Goal: Task Accomplishment & Management: Manage account settings

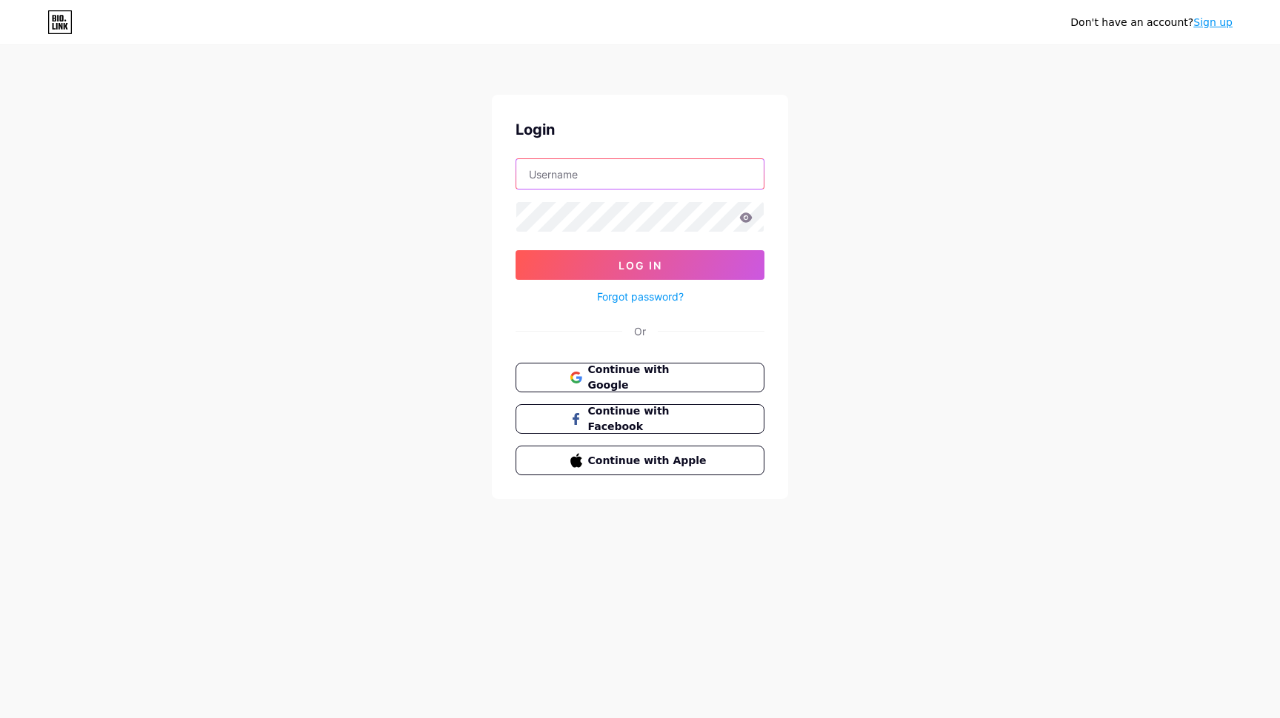
type input "horatiu"
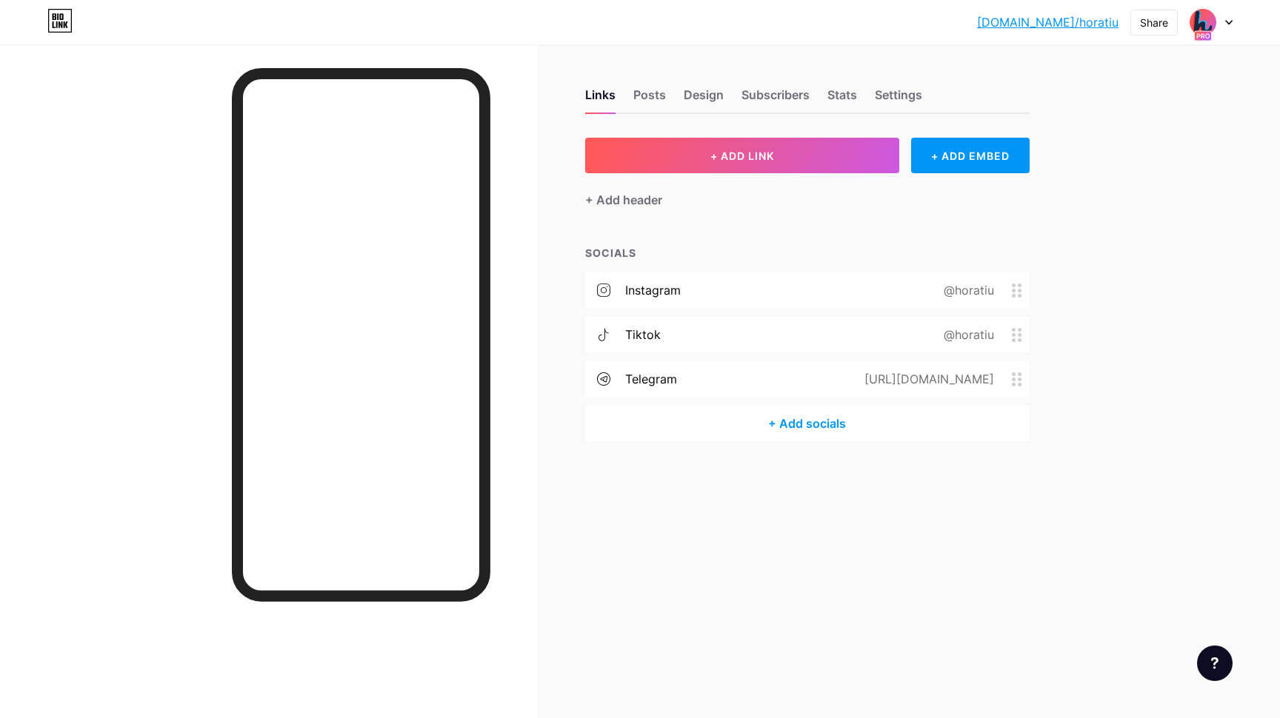
click at [812, 434] on div "+ Add socials" at bounding box center [807, 424] width 444 height 36
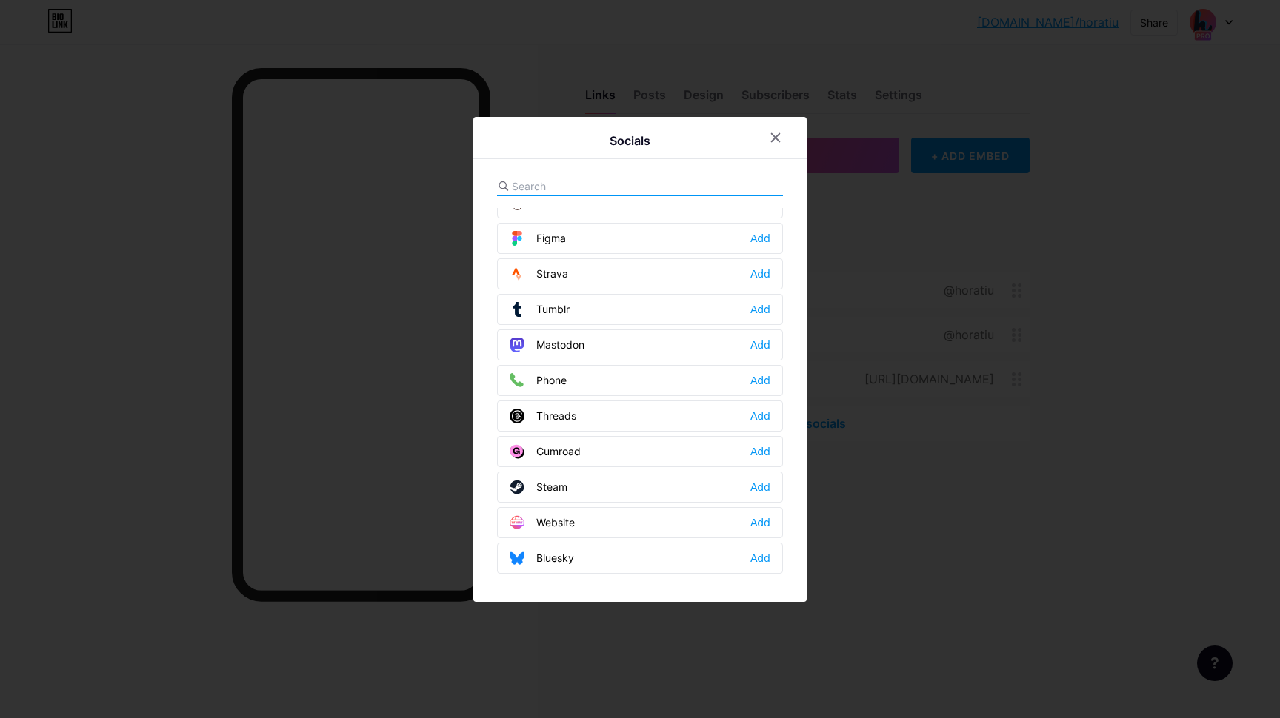
scroll to position [1336, 0]
click at [766, 565] on div "Add" at bounding box center [760, 558] width 20 height 15
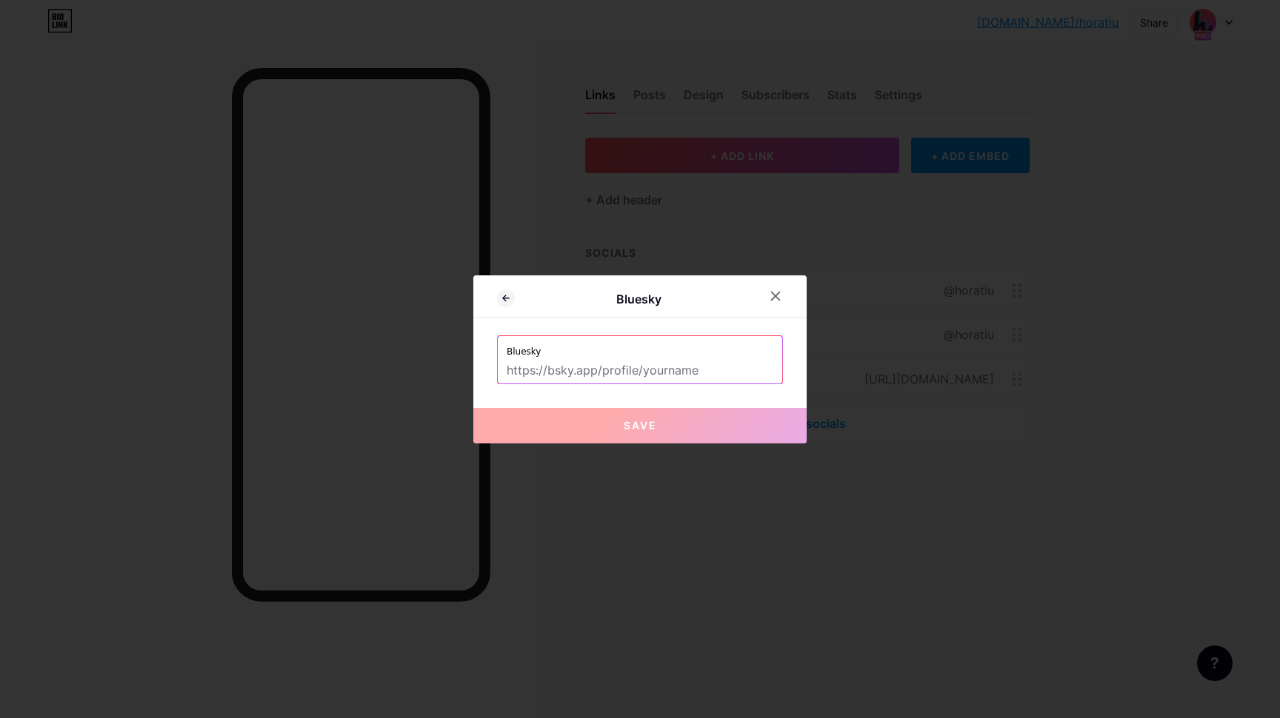
click at [601, 370] on input "text" at bounding box center [639, 370] width 267 height 25
click at [585, 359] on input "text" at bounding box center [639, 370] width 267 height 25
click at [564, 366] on input "text" at bounding box center [639, 370] width 267 height 25
paste input "[URL][DOMAIN_NAME][DOMAIN_NAME]"
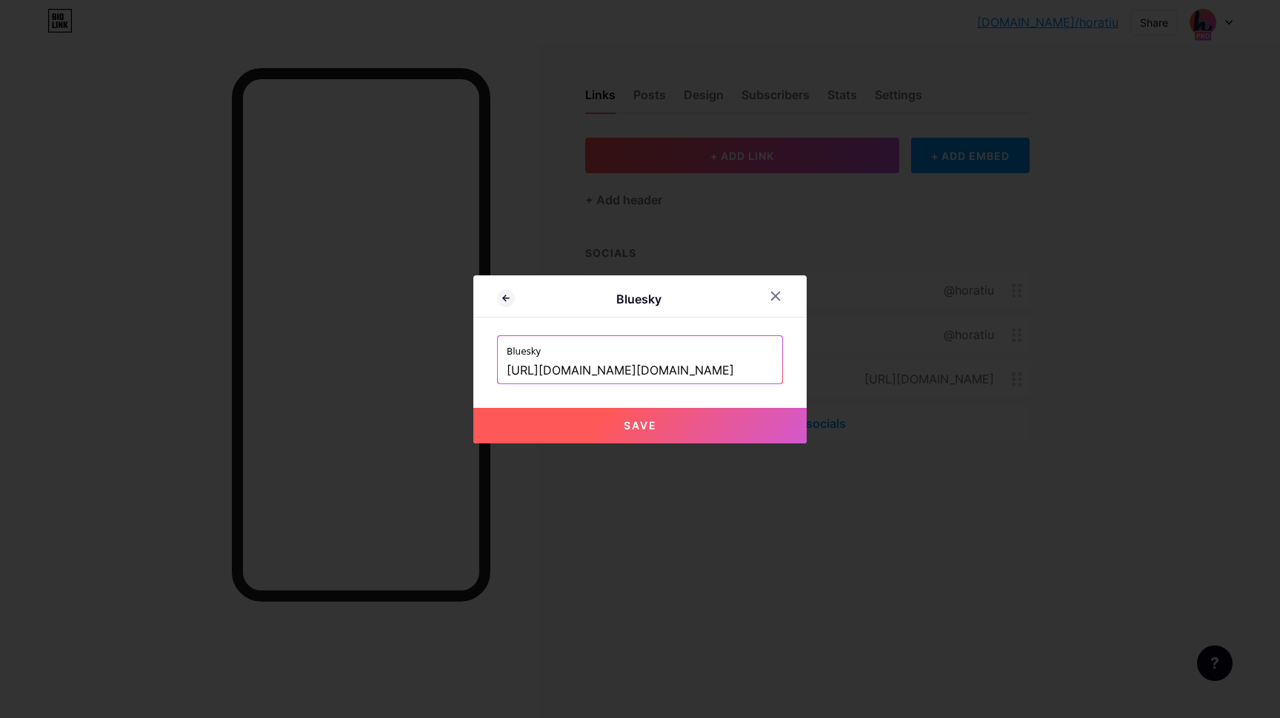
click at [564, 366] on input "[URL][DOMAIN_NAME][DOMAIN_NAME]" at bounding box center [639, 370] width 267 height 25
click at [591, 372] on input "[URL][DOMAIN_NAME][DOMAIN_NAME]" at bounding box center [639, 370] width 267 height 25
click at [591, 370] on input "[URL][DOMAIN_NAME][DOMAIN_NAME]" at bounding box center [639, 370] width 267 height 25
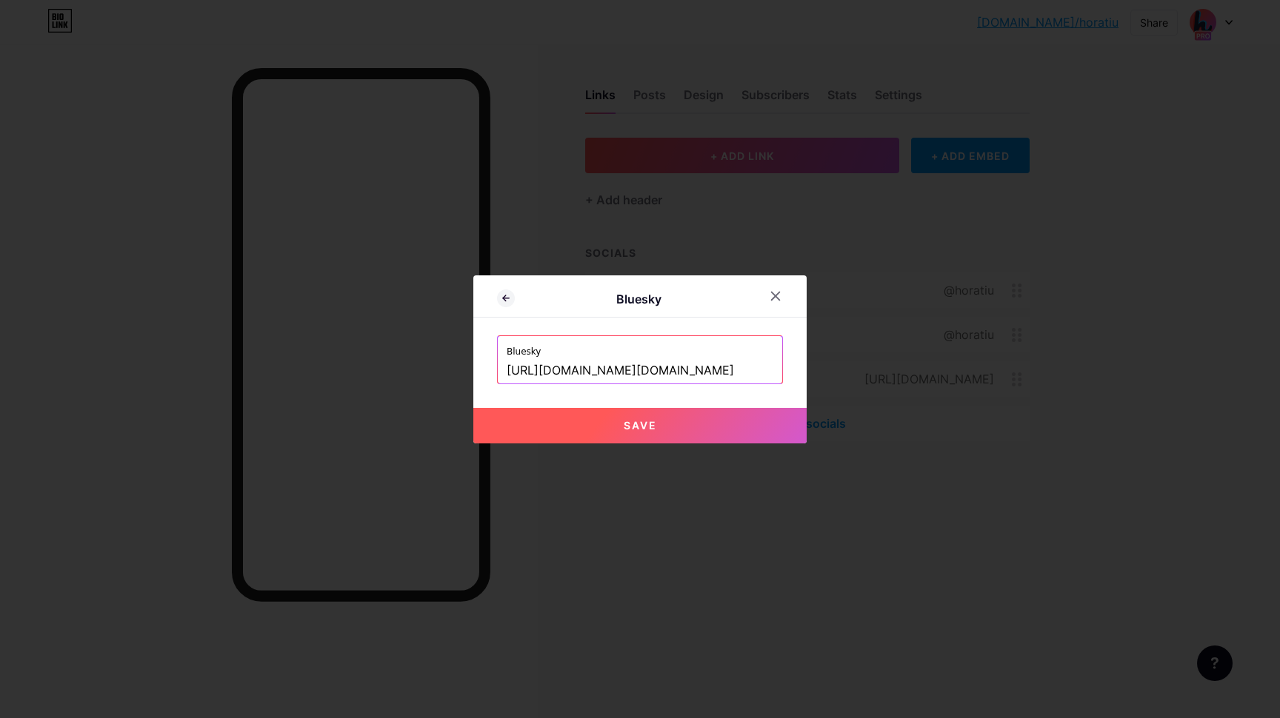
type input "[URL][DOMAIN_NAME][DOMAIN_NAME]"
click at [755, 433] on button "Save" at bounding box center [639, 426] width 333 height 36
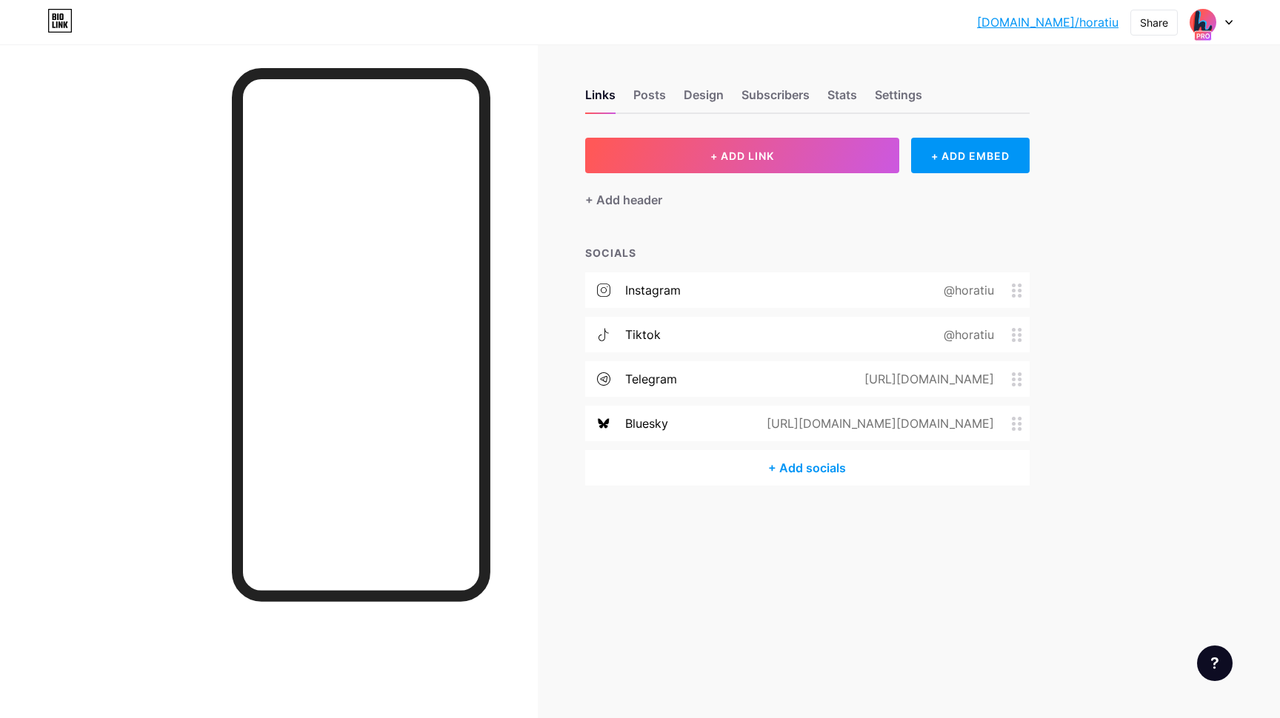
click at [1016, 427] on icon at bounding box center [1017, 424] width 10 height 14
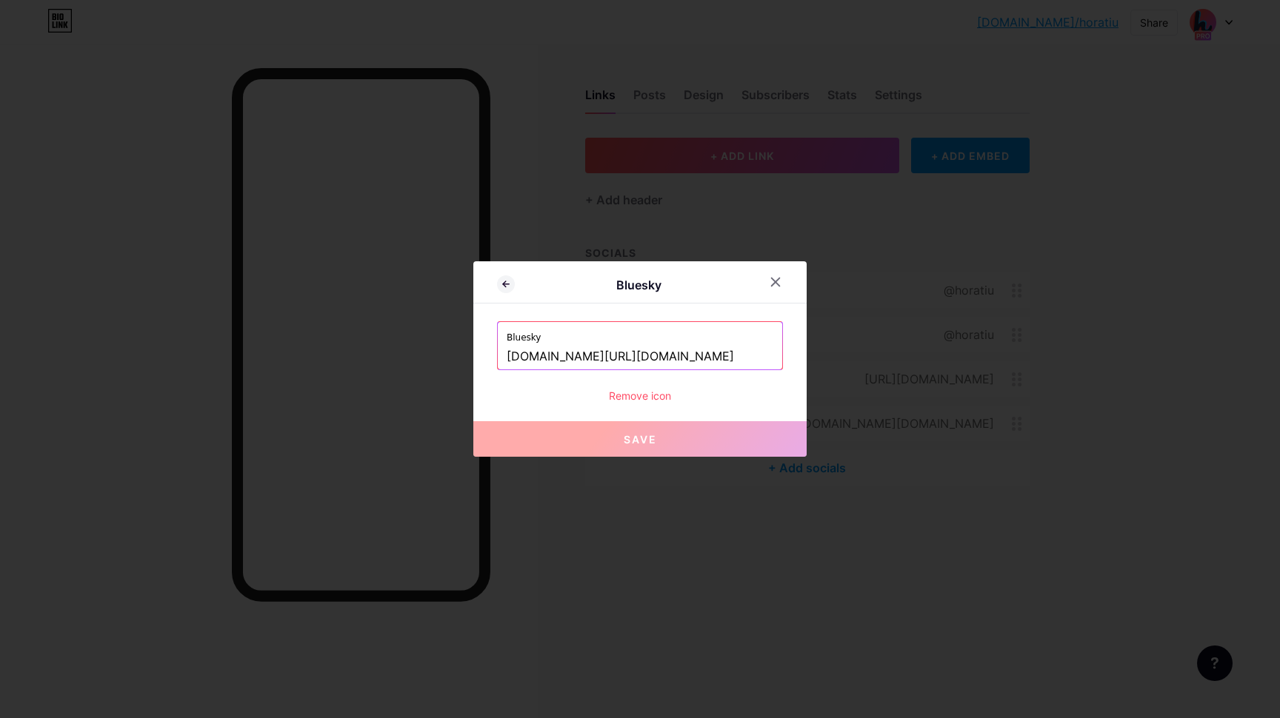
click at [617, 392] on div "Remove icon" at bounding box center [640, 396] width 286 height 16
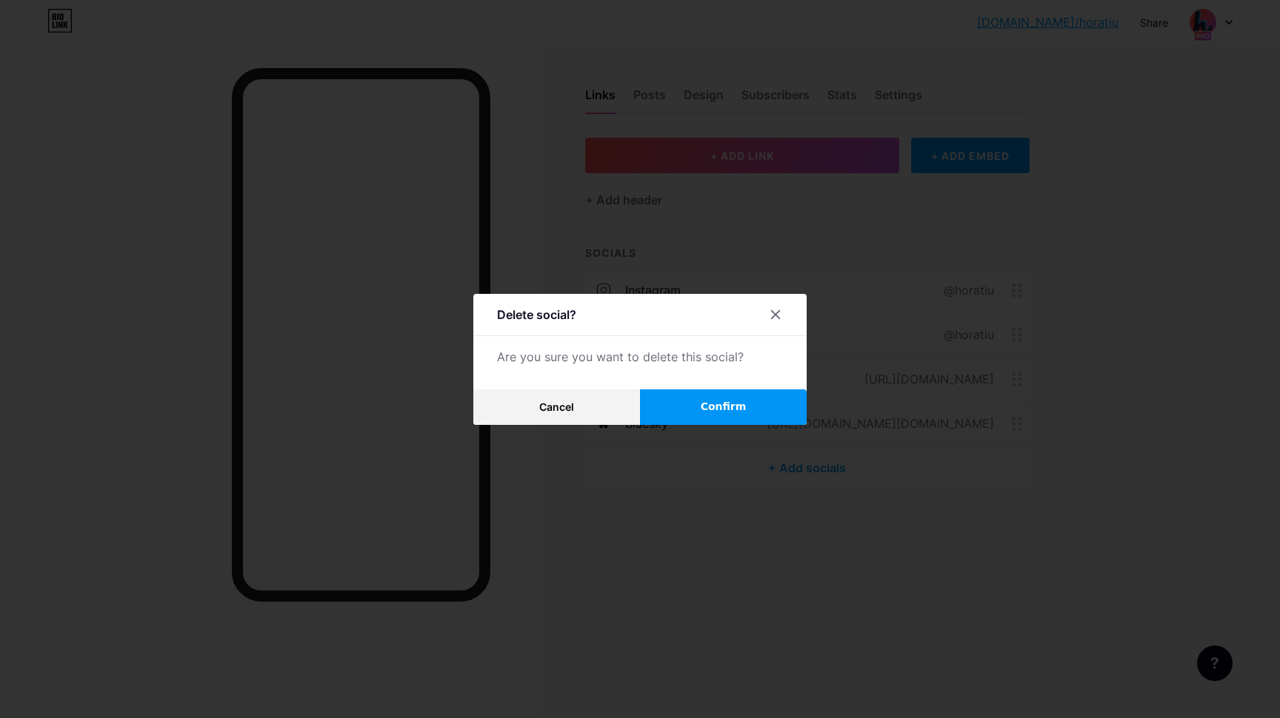
click at [694, 406] on button "Confirm" at bounding box center [723, 407] width 167 height 36
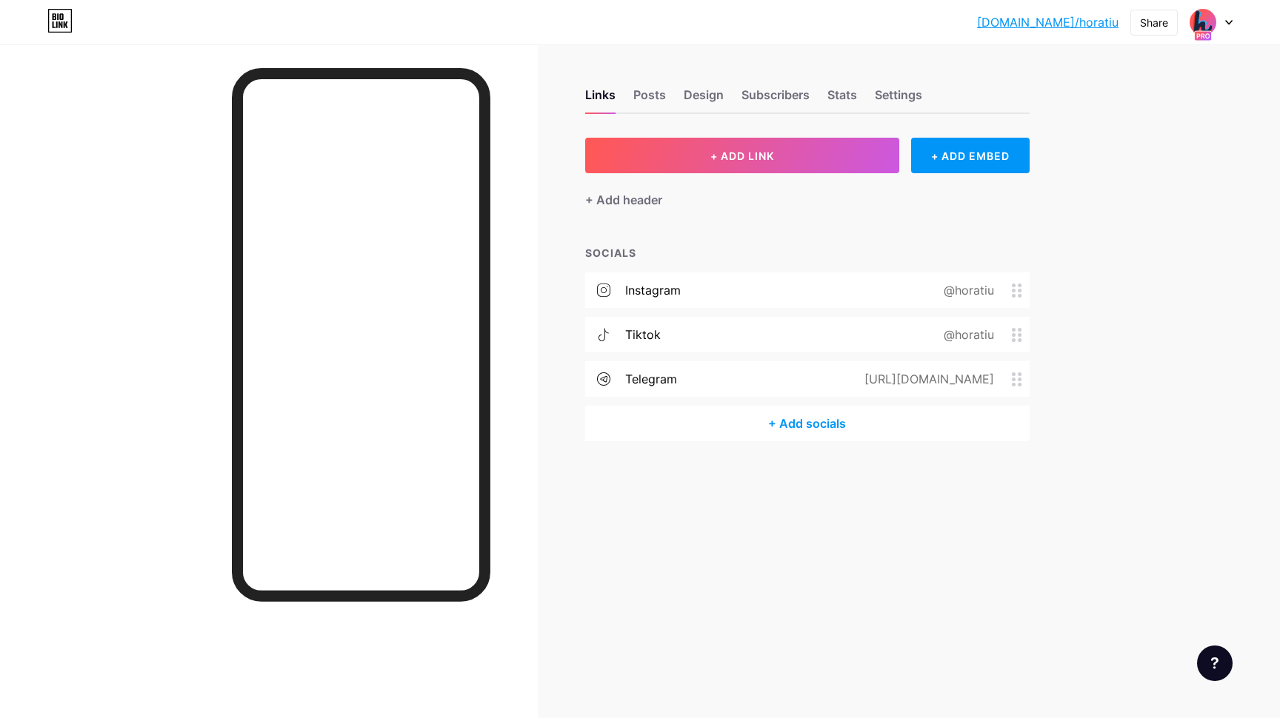
click at [892, 614] on div "Links Posts Design Subscribers Stats Settings + ADD LINK + ADD EMBED + Add head…" at bounding box center [545, 359] width 1091 height 718
click at [817, 424] on div "+ Add socials" at bounding box center [807, 424] width 444 height 36
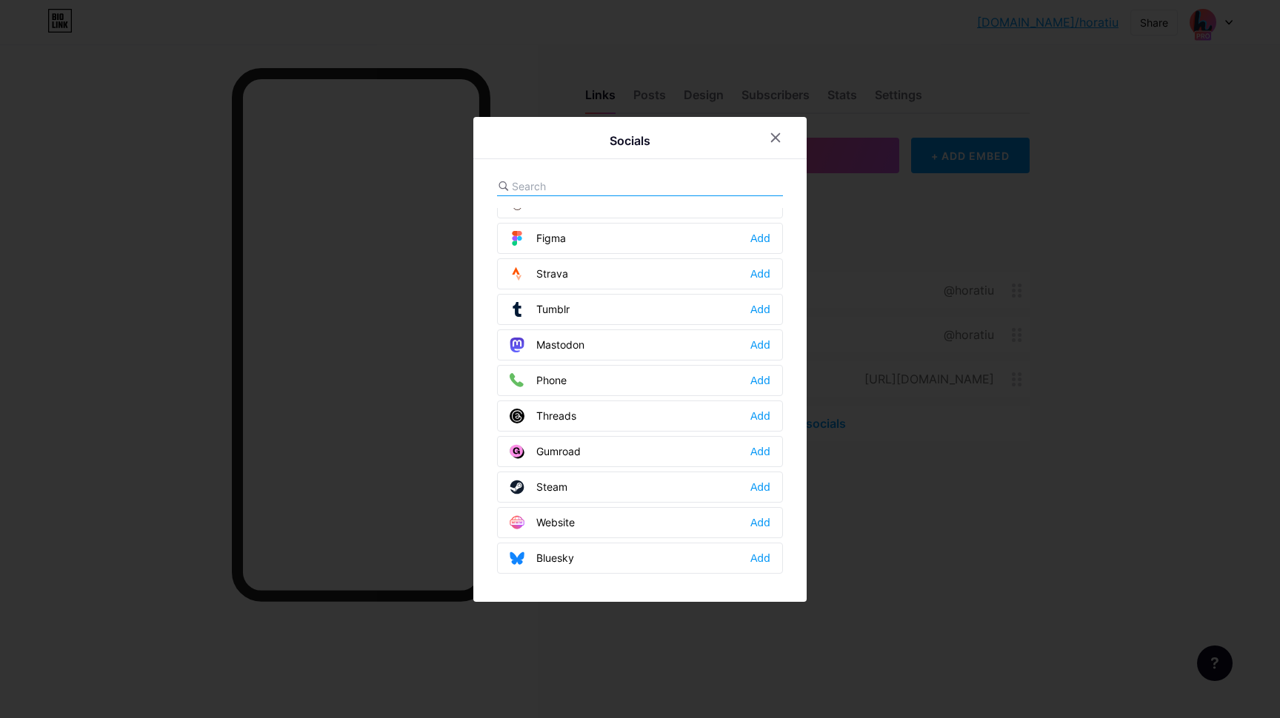
click at [556, 210] on div "Goodreads" at bounding box center [549, 202] width 80 height 15
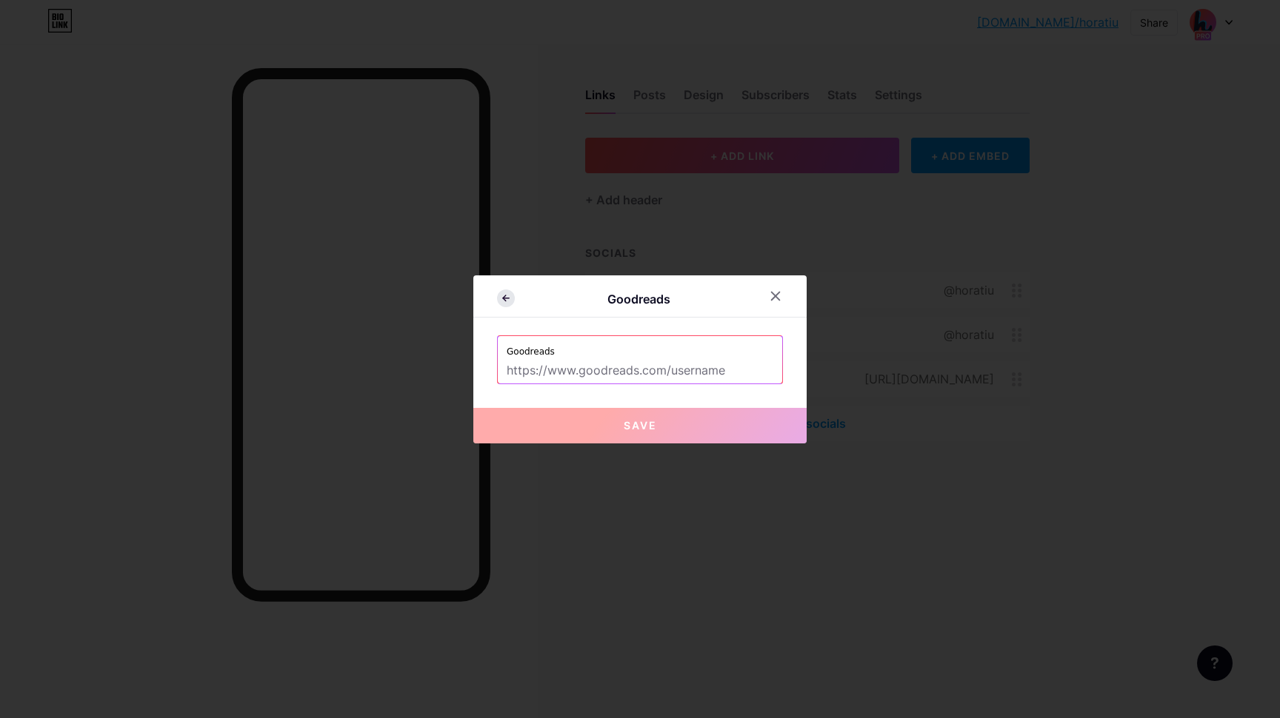
click at [505, 296] on icon at bounding box center [504, 297] width 3 height 5
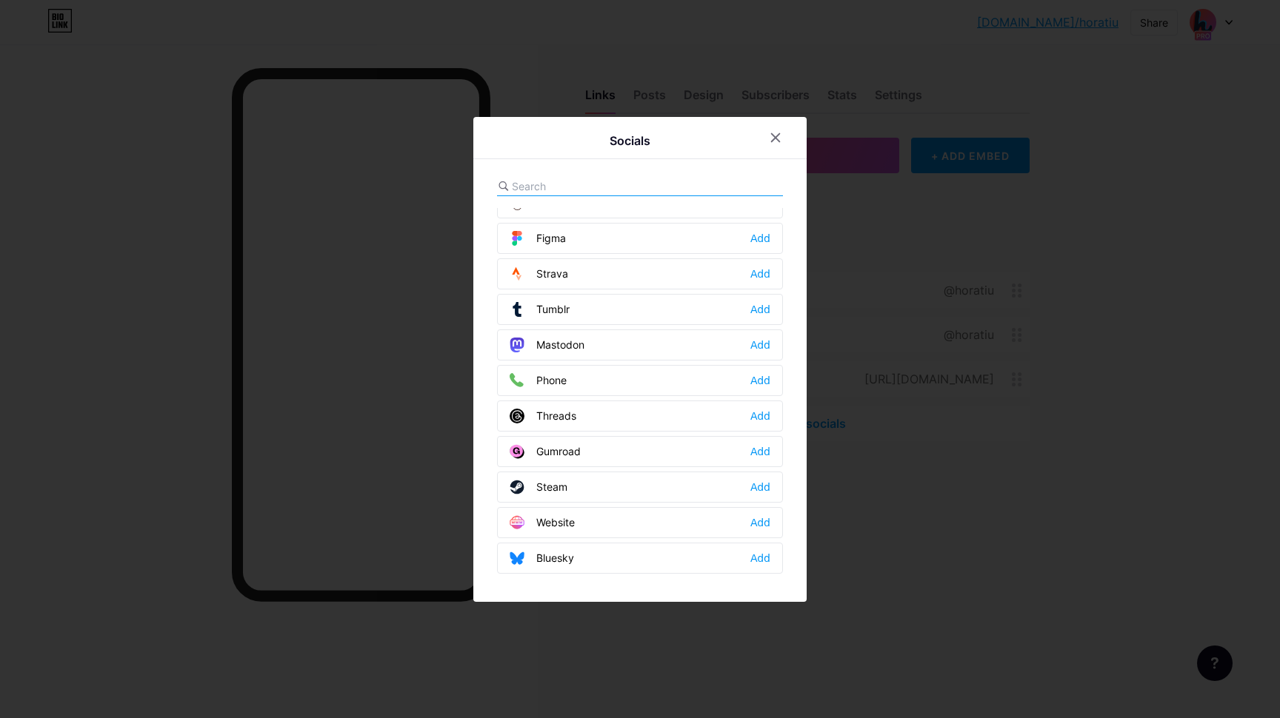
drag, startPoint x: 532, startPoint y: 185, endPoint x: 595, endPoint y: 566, distance: 386.6
click at [595, 566] on div "Email Add Facebook Add Twitter Add Instagram Edit Youtube Add Buy Me a Coffee A…" at bounding box center [640, 377] width 286 height 401
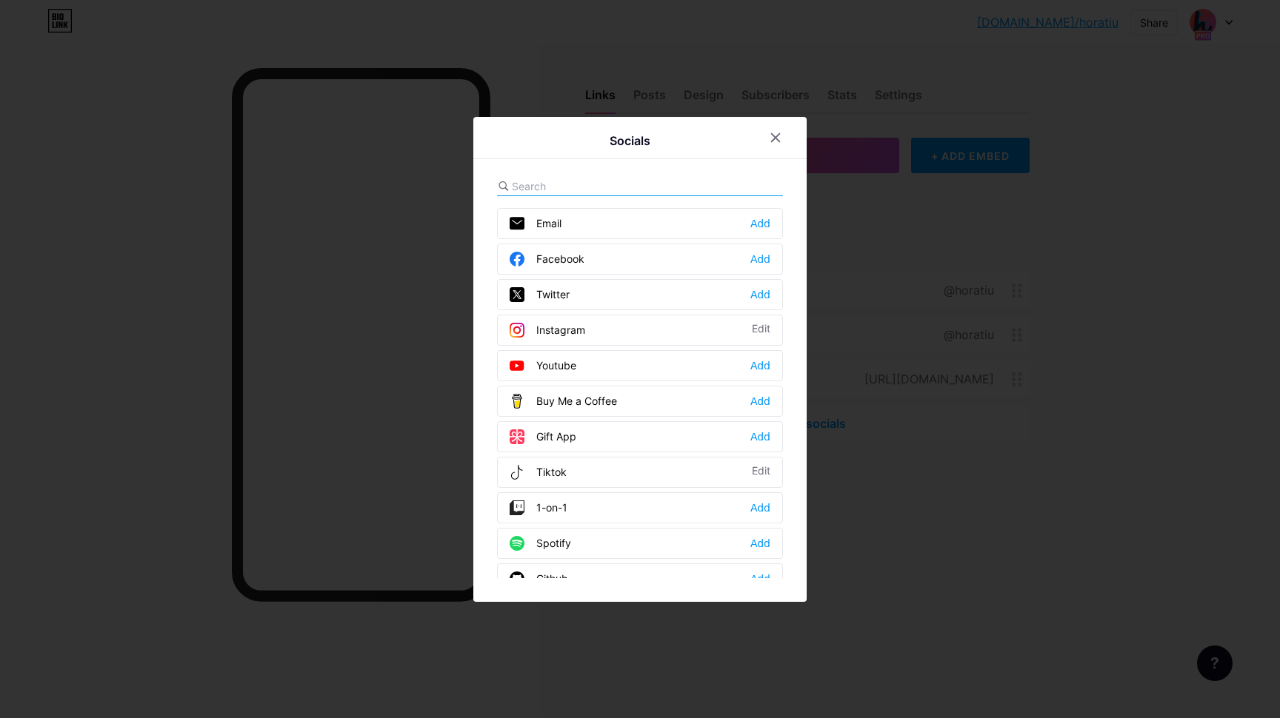
scroll to position [0, 0]
click at [778, 141] on icon at bounding box center [775, 138] width 12 height 12
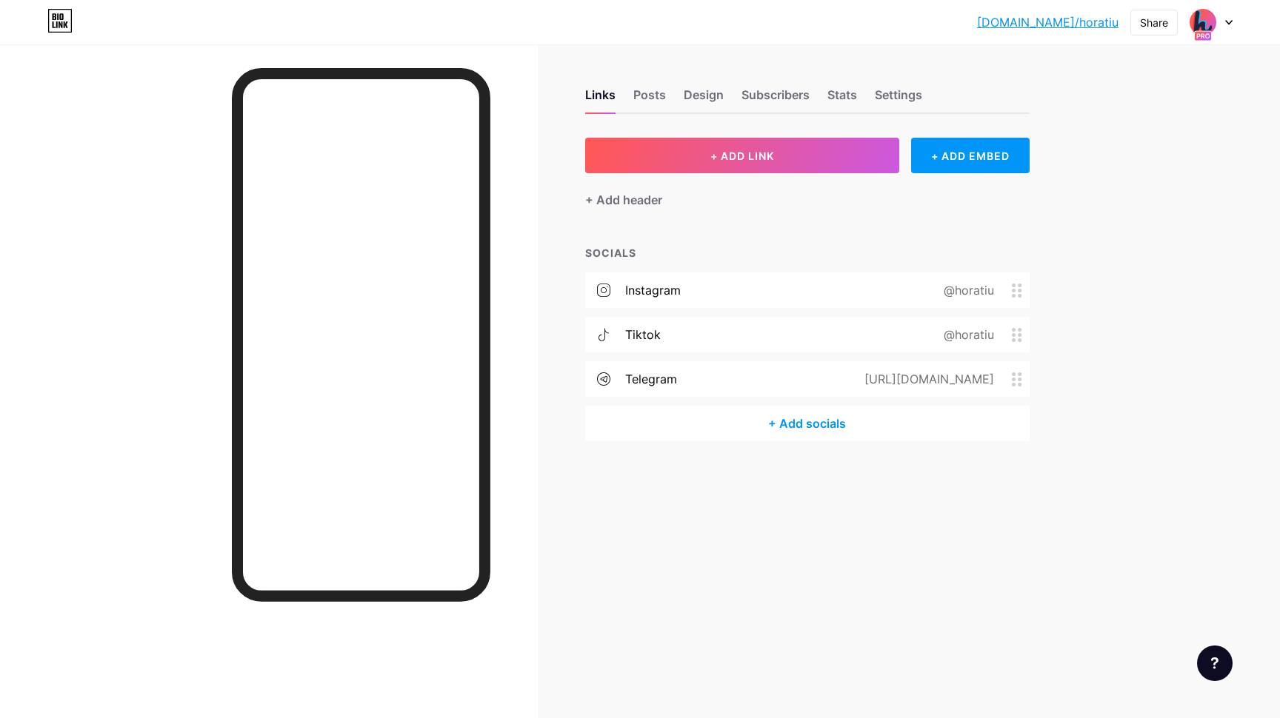
click at [803, 417] on div "+ Add socials" at bounding box center [807, 424] width 444 height 36
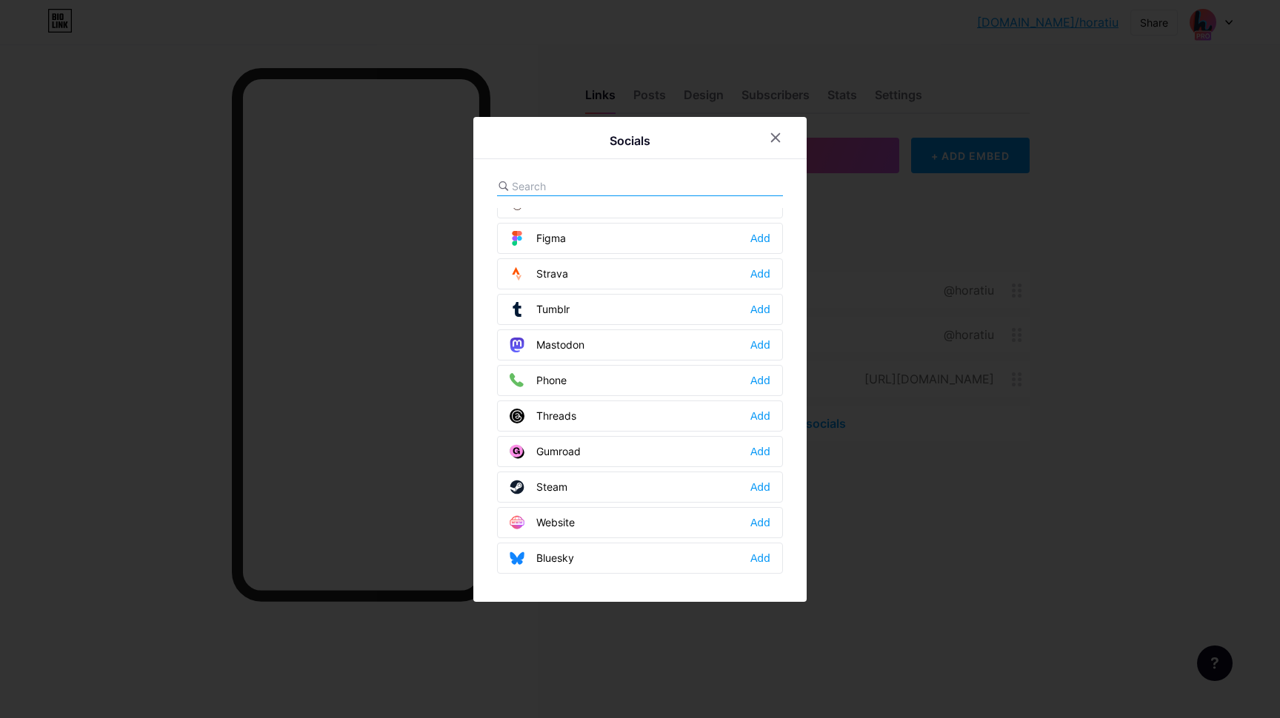
scroll to position [1336, 0]
drag, startPoint x: 554, startPoint y: 556, endPoint x: 497, endPoint y: 565, distance: 57.7
click at [497, 565] on div "Bluesky Add" at bounding box center [640, 558] width 286 height 31
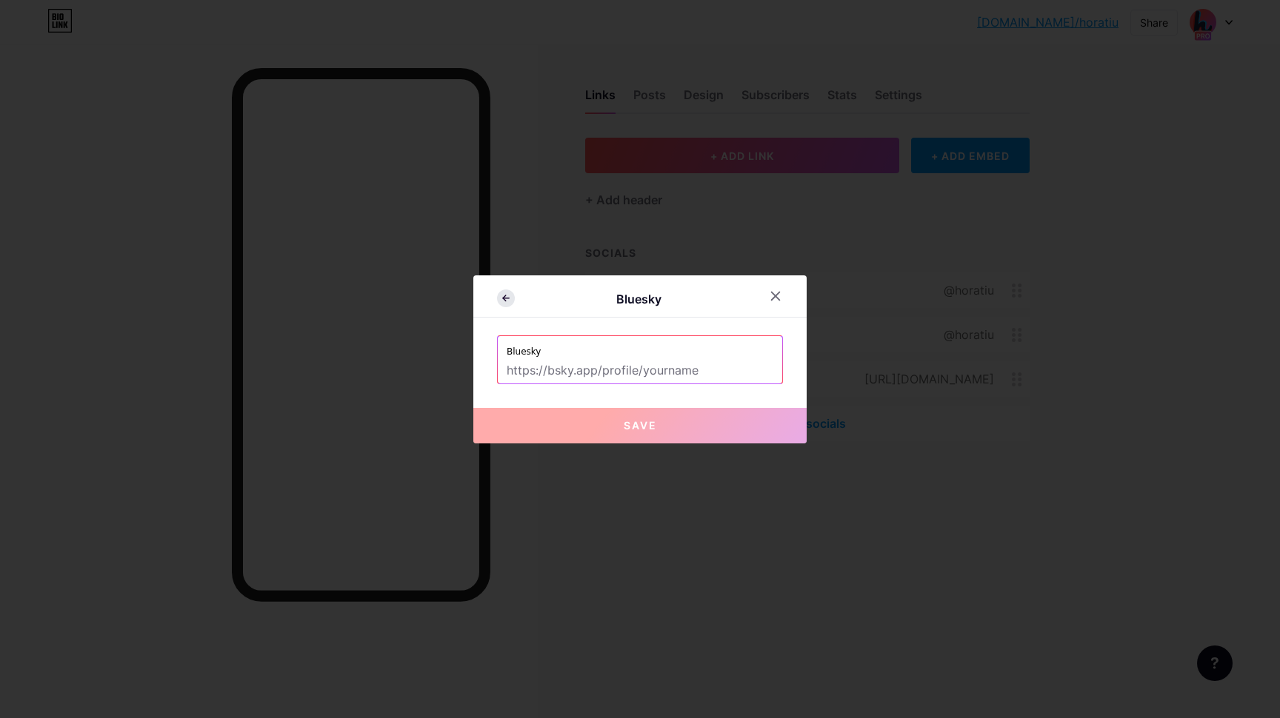
click at [501, 292] on icon at bounding box center [506, 299] width 18 height 18
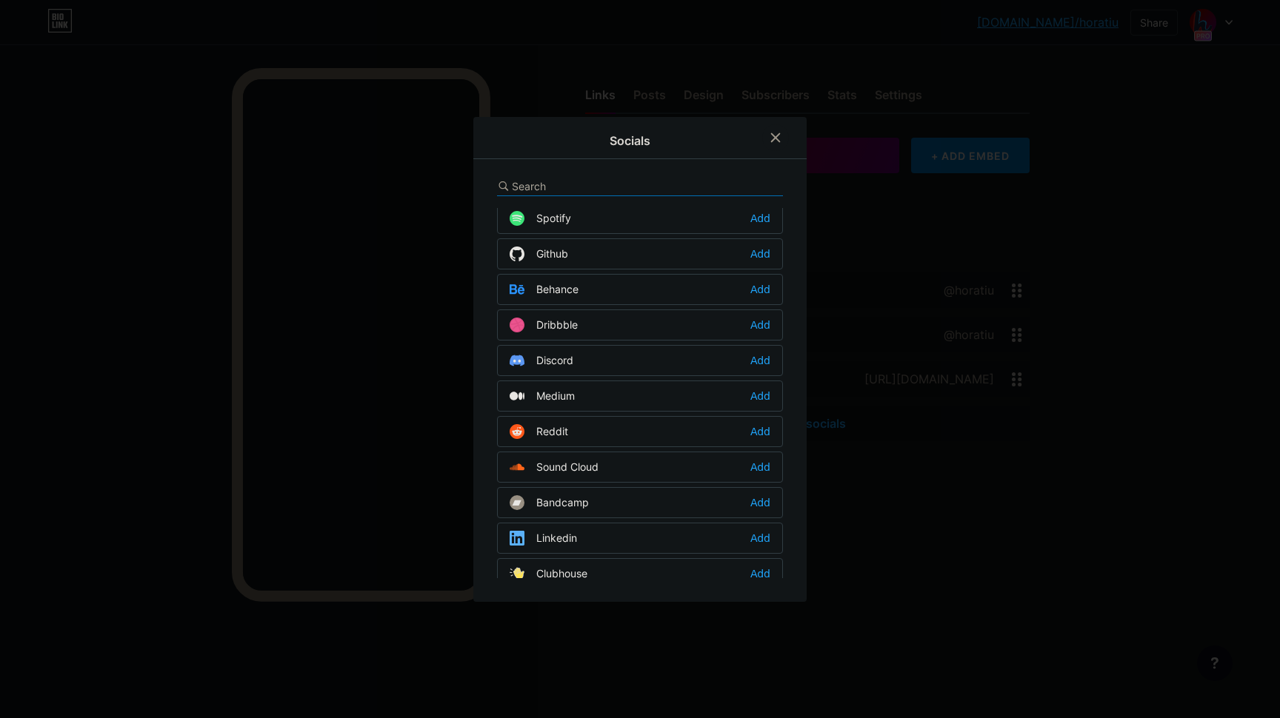
scroll to position [320, 0]
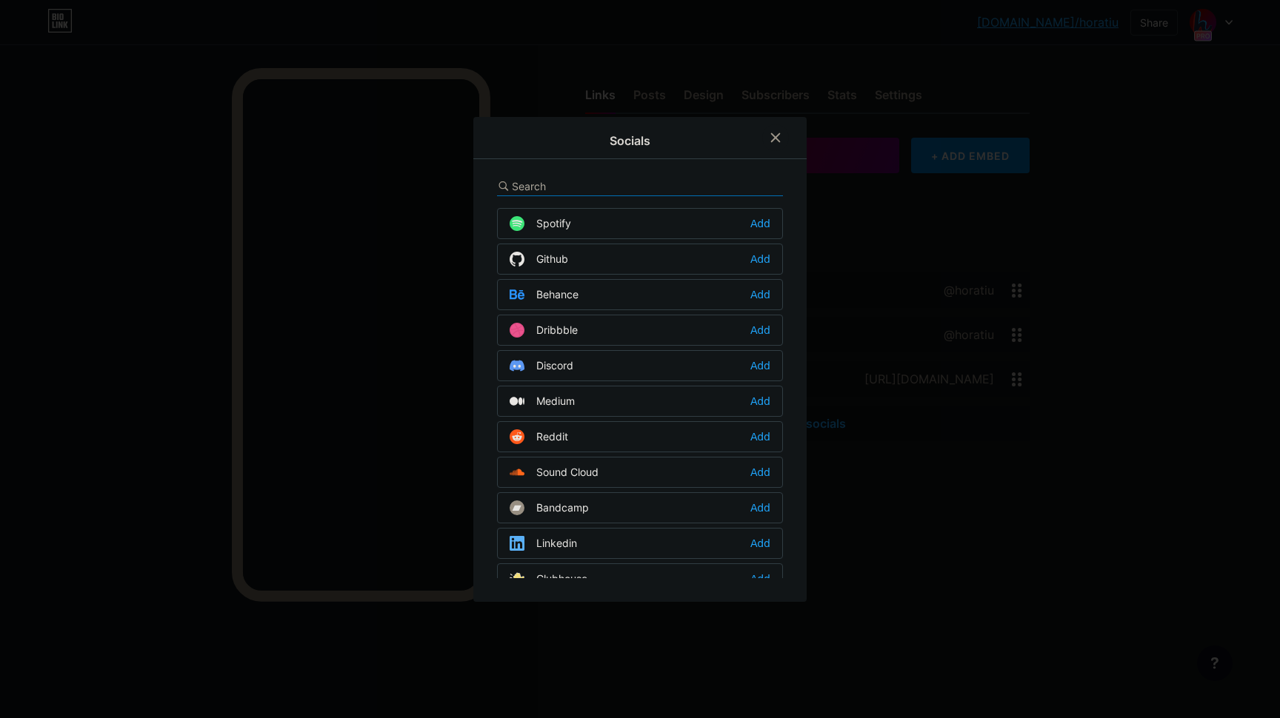
click at [627, 354] on div "Discord Add" at bounding box center [640, 365] width 286 height 31
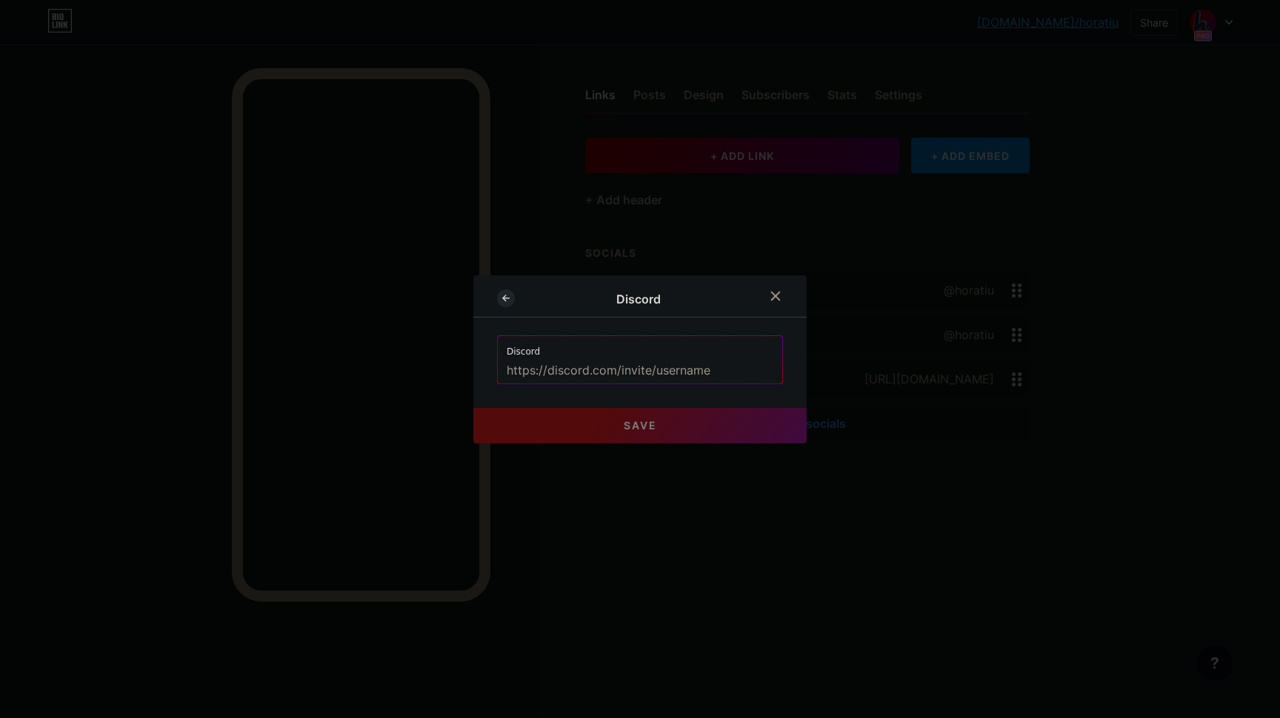
click at [502, 301] on icon at bounding box center [506, 299] width 18 height 18
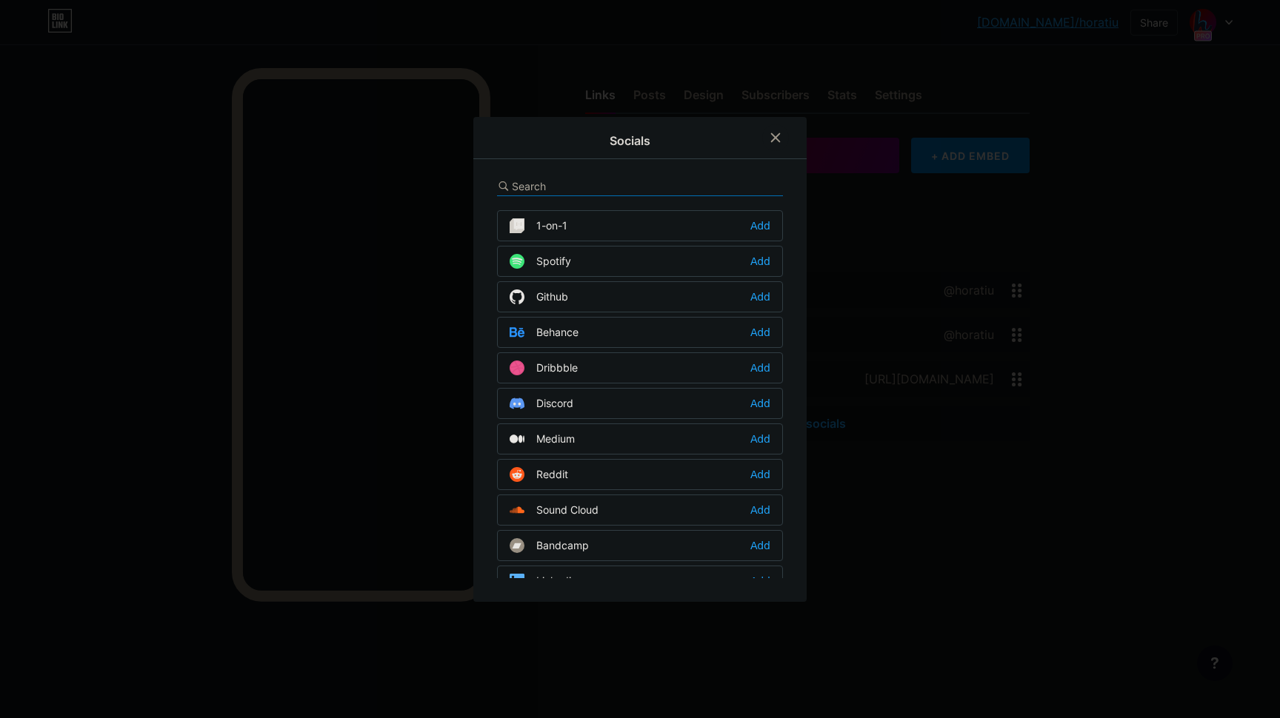
scroll to position [287, 0]
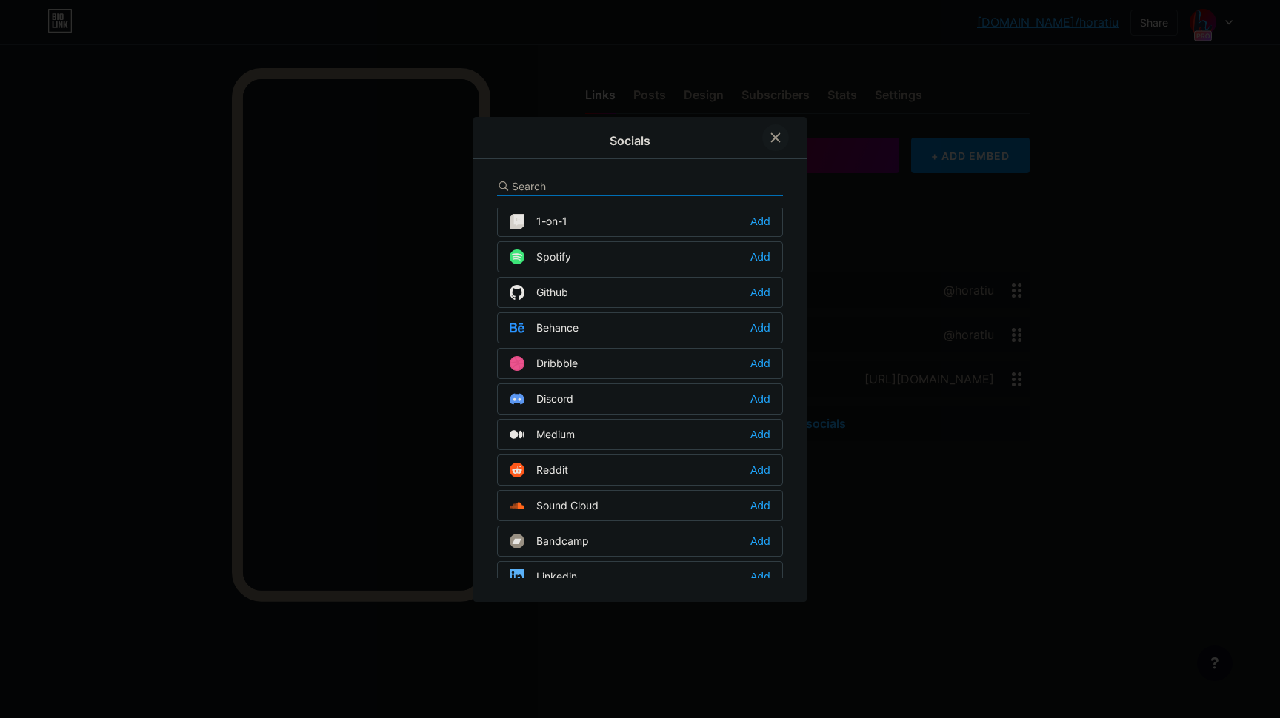
click at [775, 135] on icon at bounding box center [775, 138] width 12 height 12
